Goal: Information Seeking & Learning: Learn about a topic

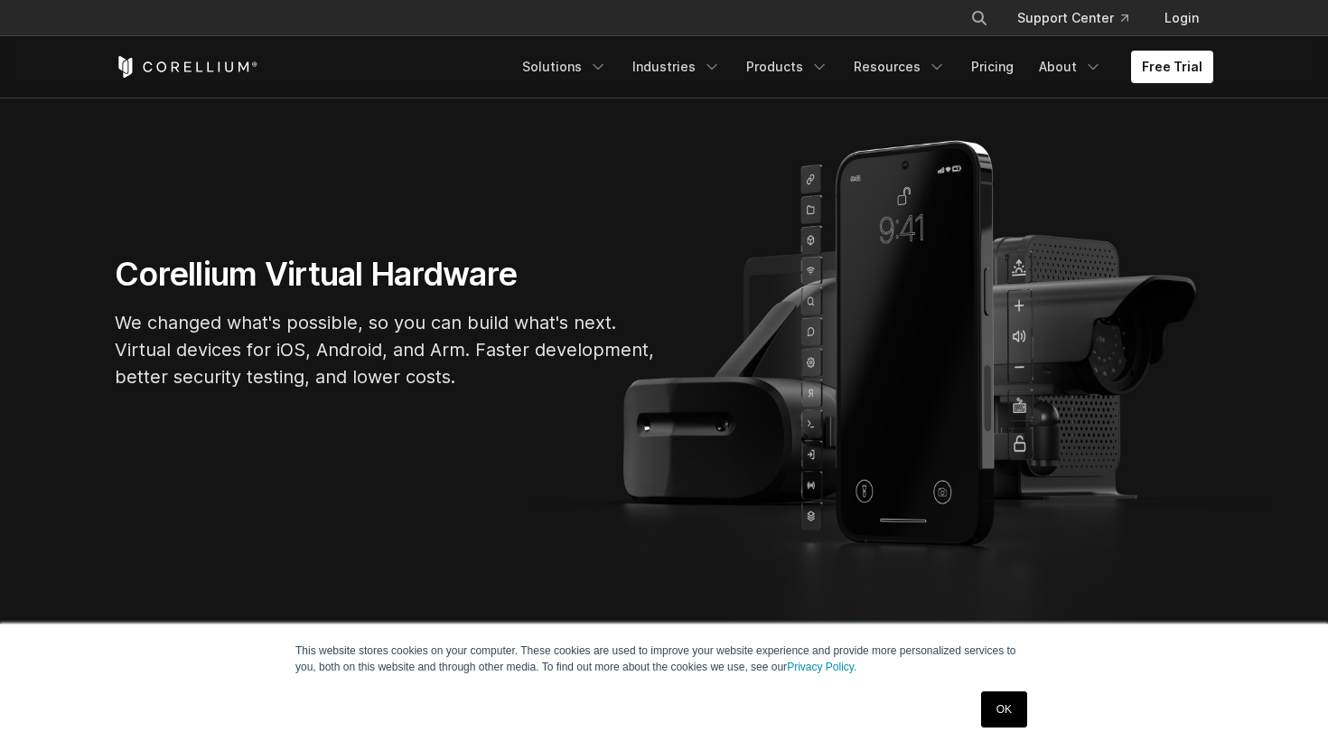
scroll to position [211, 0]
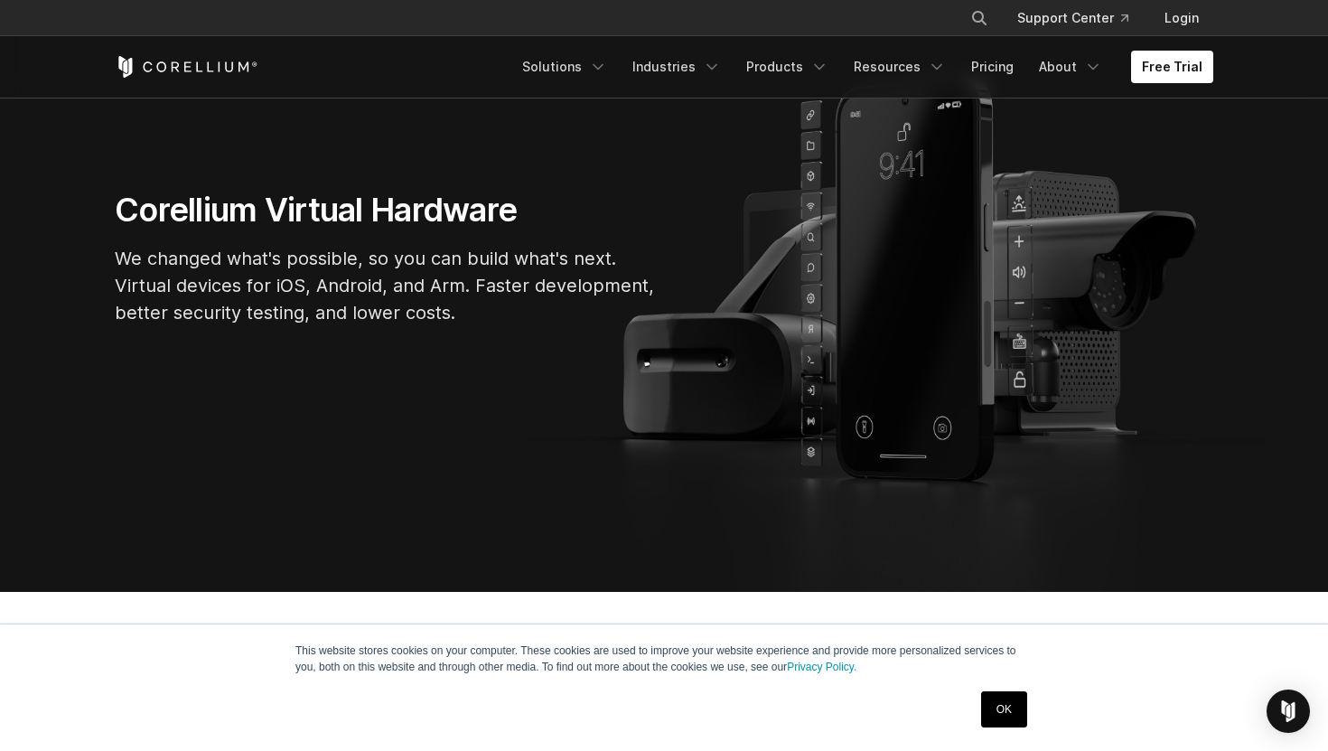
click at [1017, 711] on link "OK" at bounding box center [1004, 709] width 46 height 36
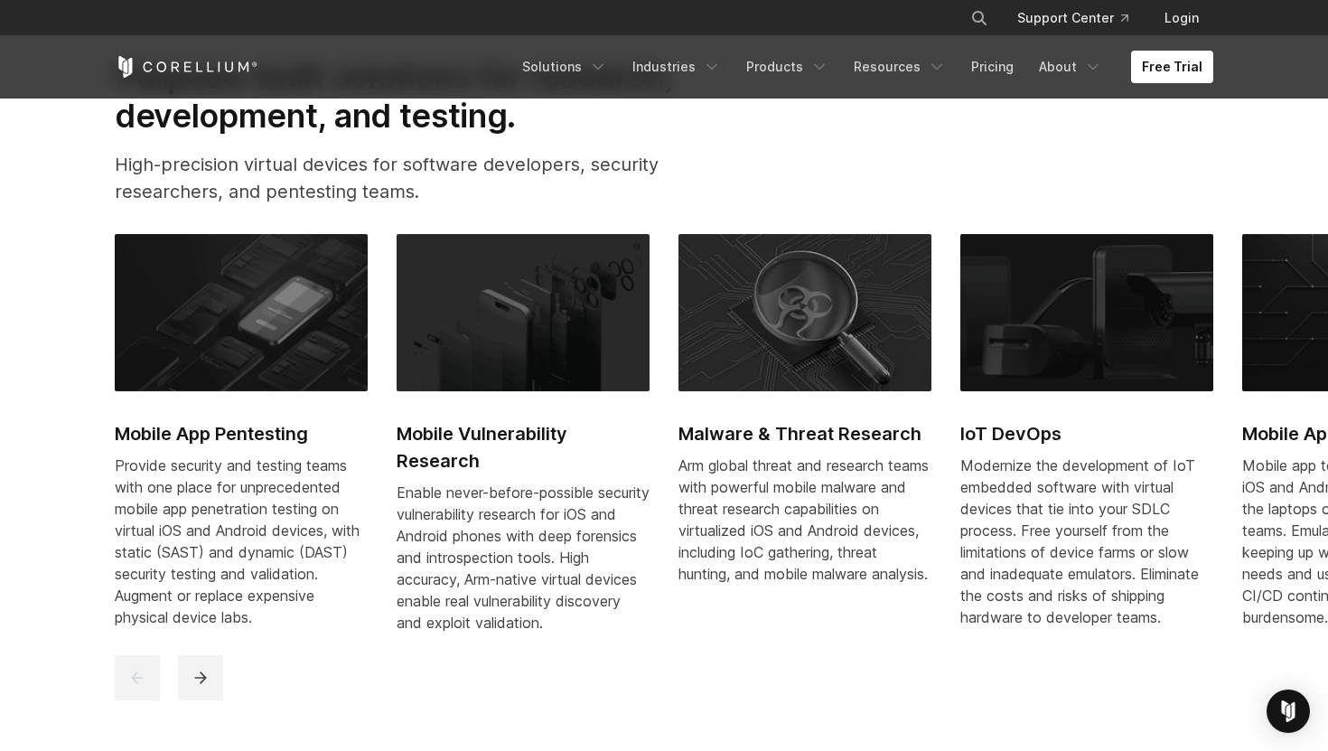
scroll to position [823, 0]
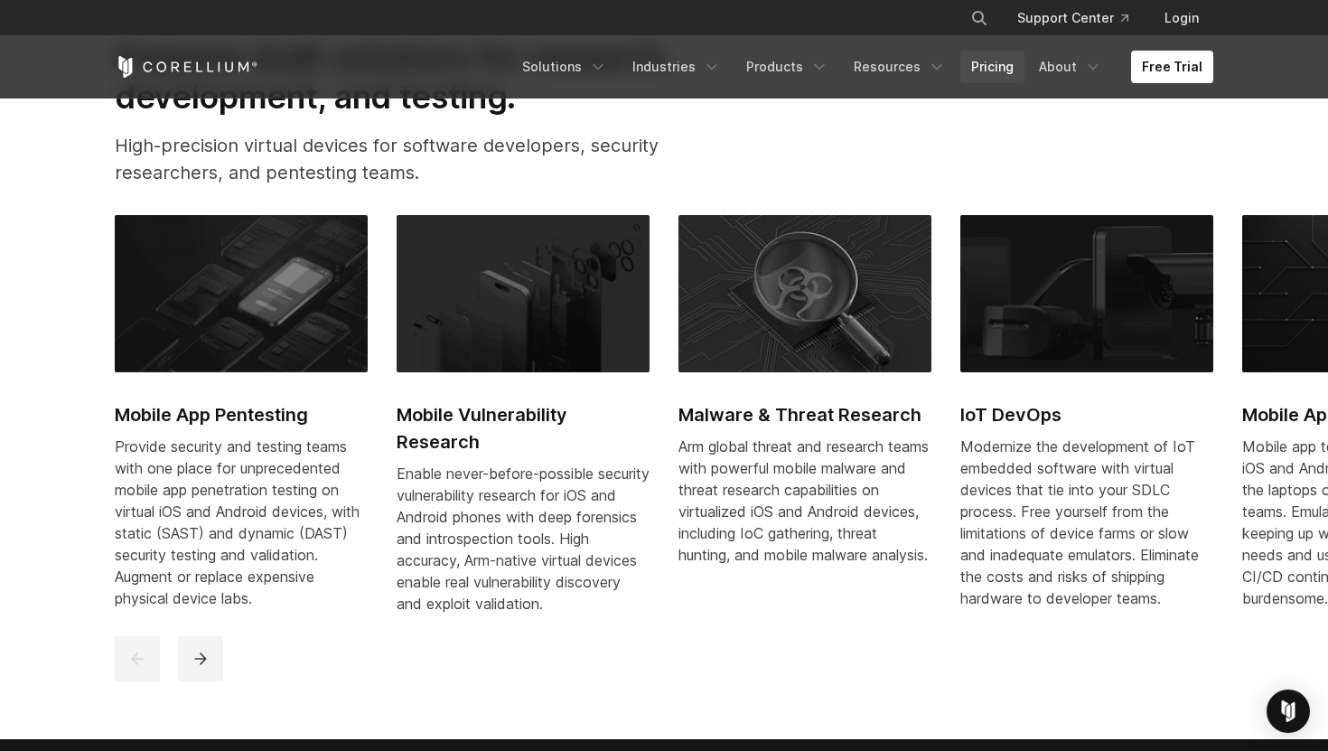
click at [1012, 77] on link "Pricing" at bounding box center [992, 67] width 64 height 33
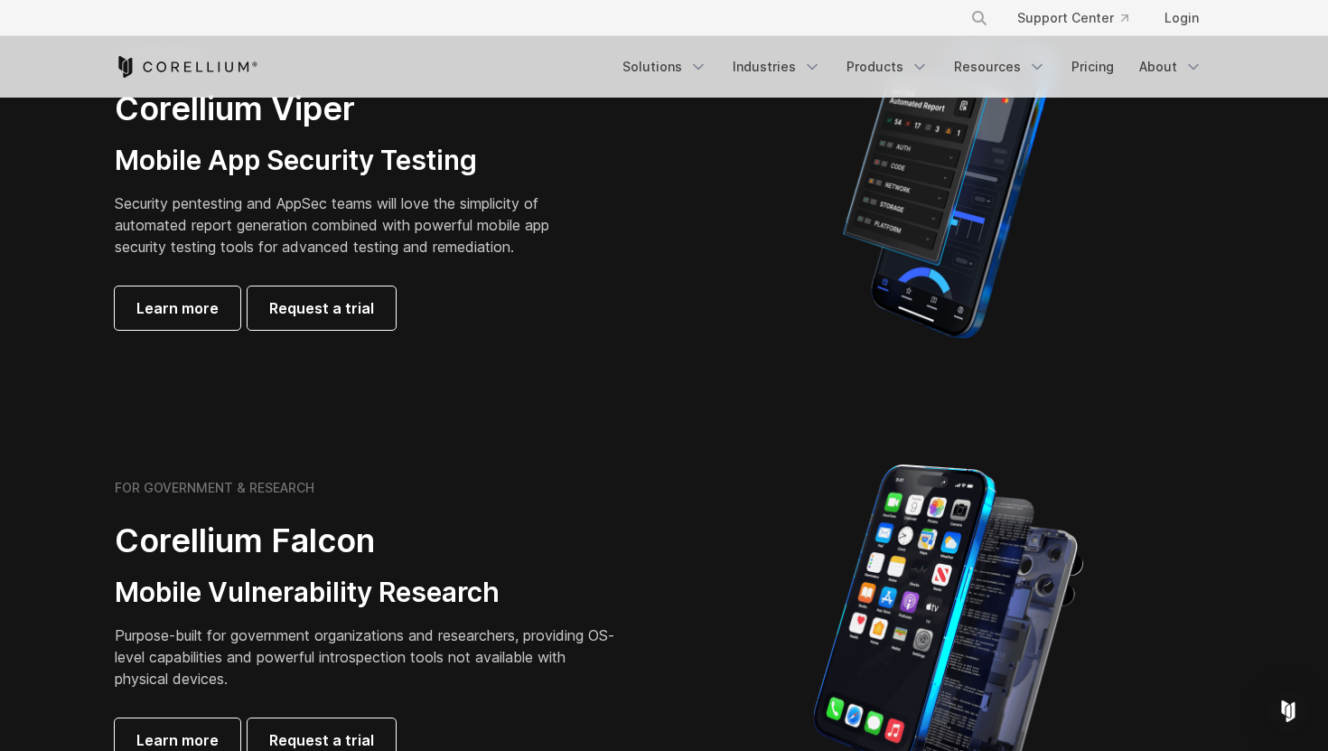
scroll to position [326, 0]
